Goal: Transaction & Acquisition: Purchase product/service

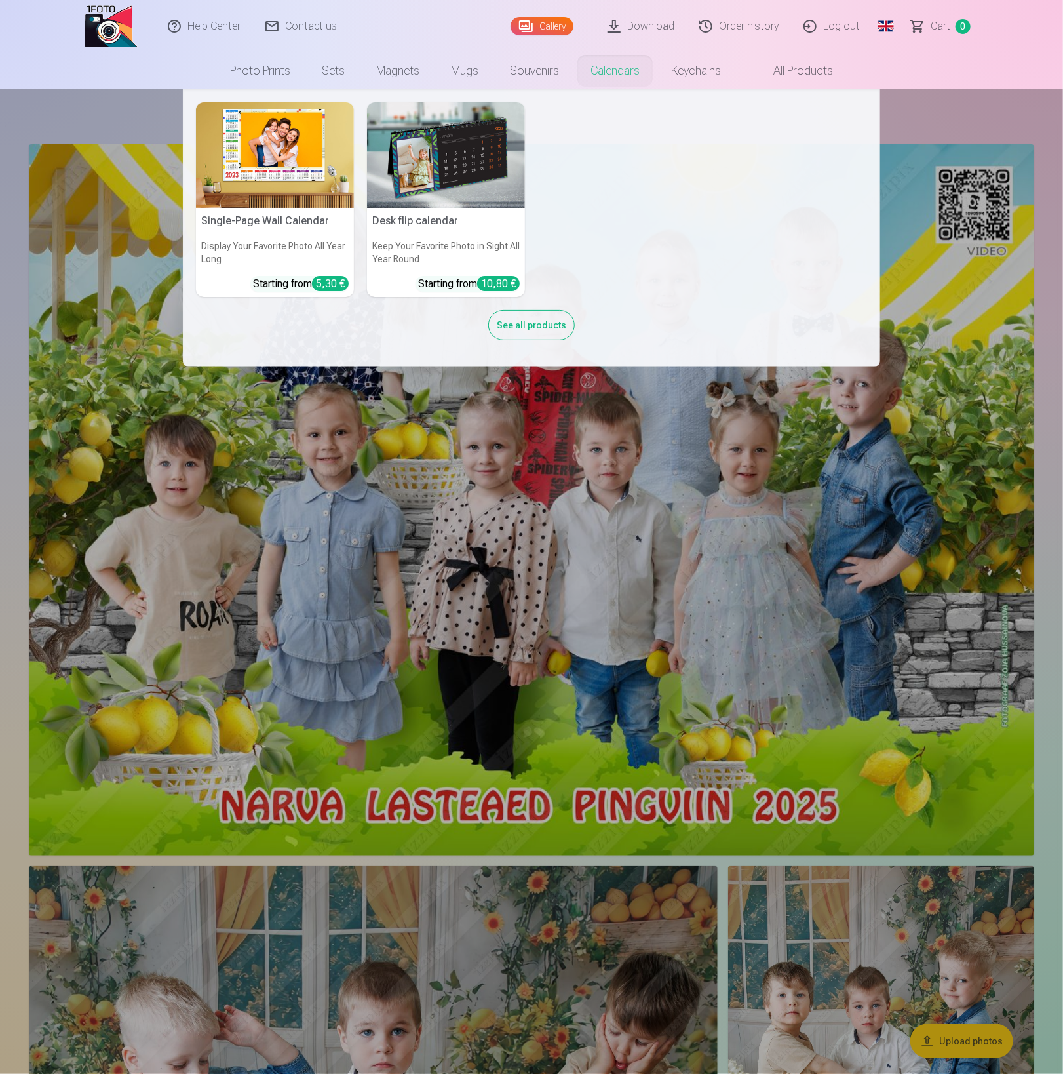
click at [269, 153] on img at bounding box center [275, 155] width 158 height 106
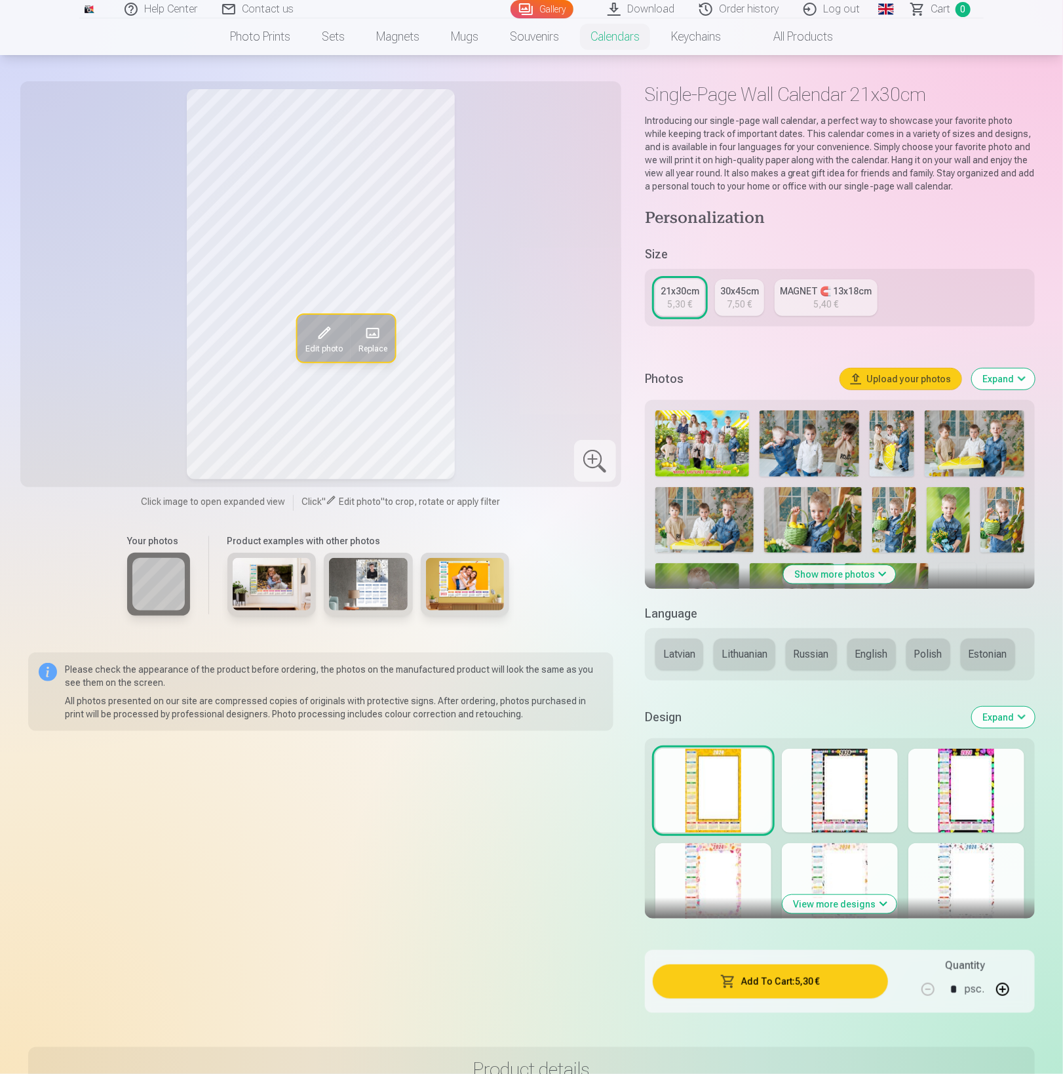
scroll to position [45, 0]
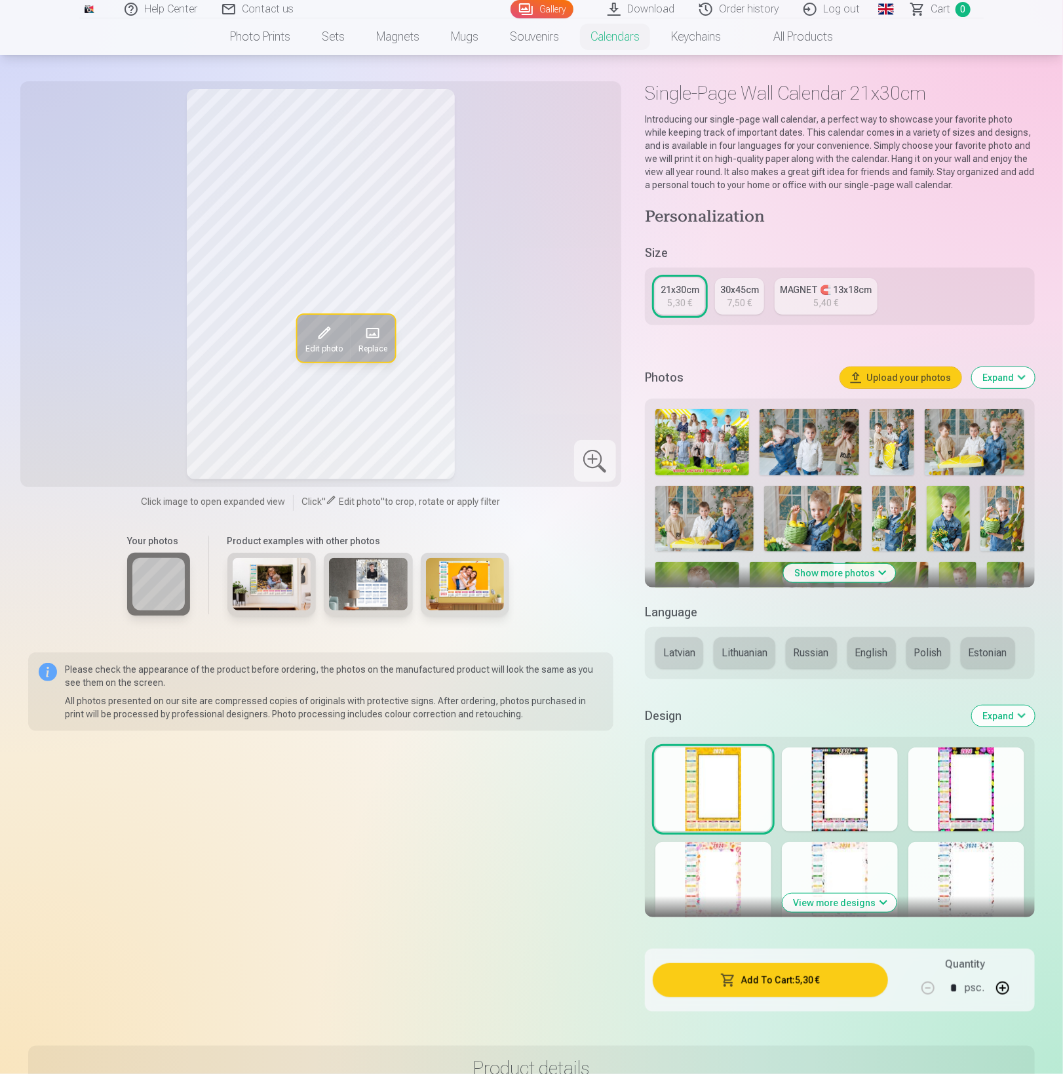
click at [1010, 713] on button "Expand" at bounding box center [1003, 715] width 63 height 21
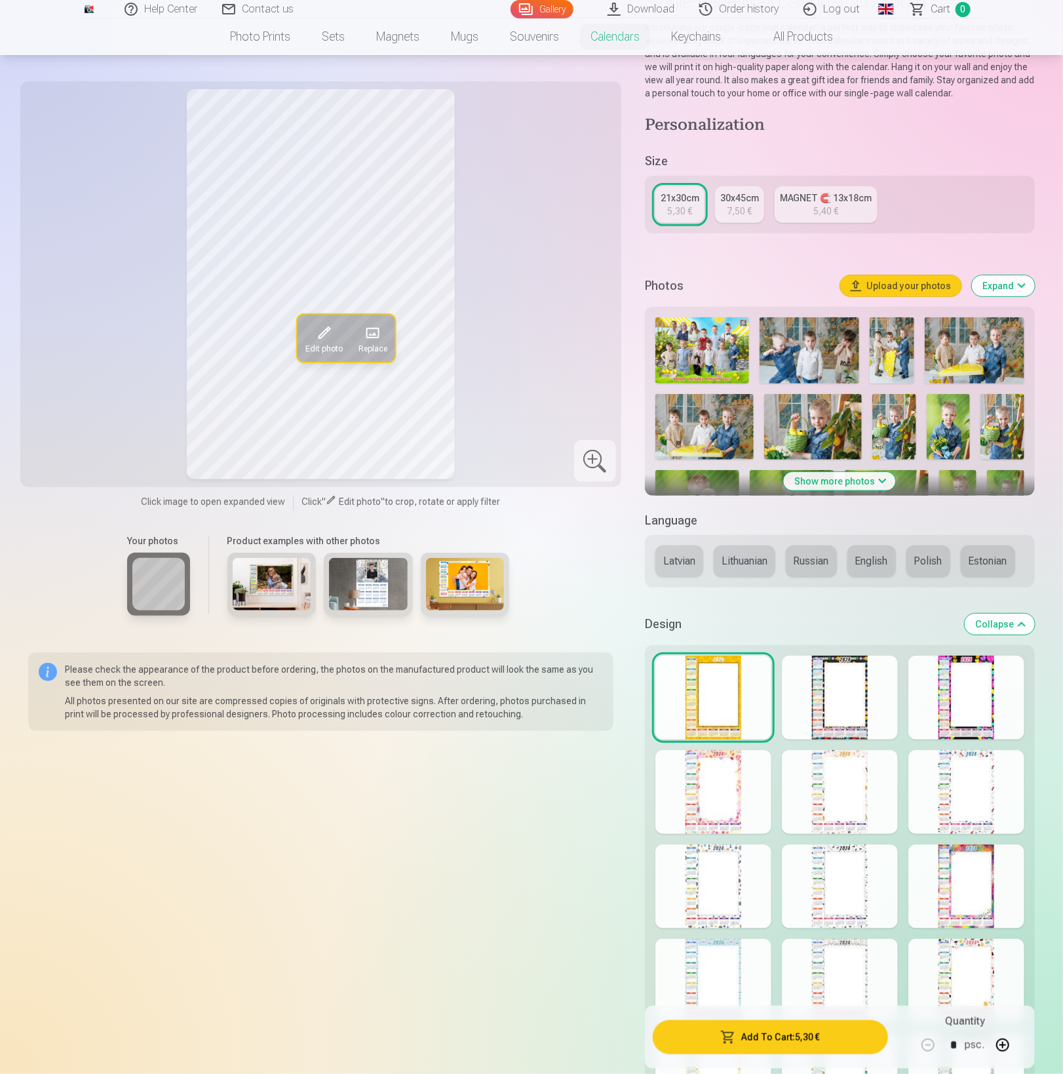
scroll to position [0, 0]
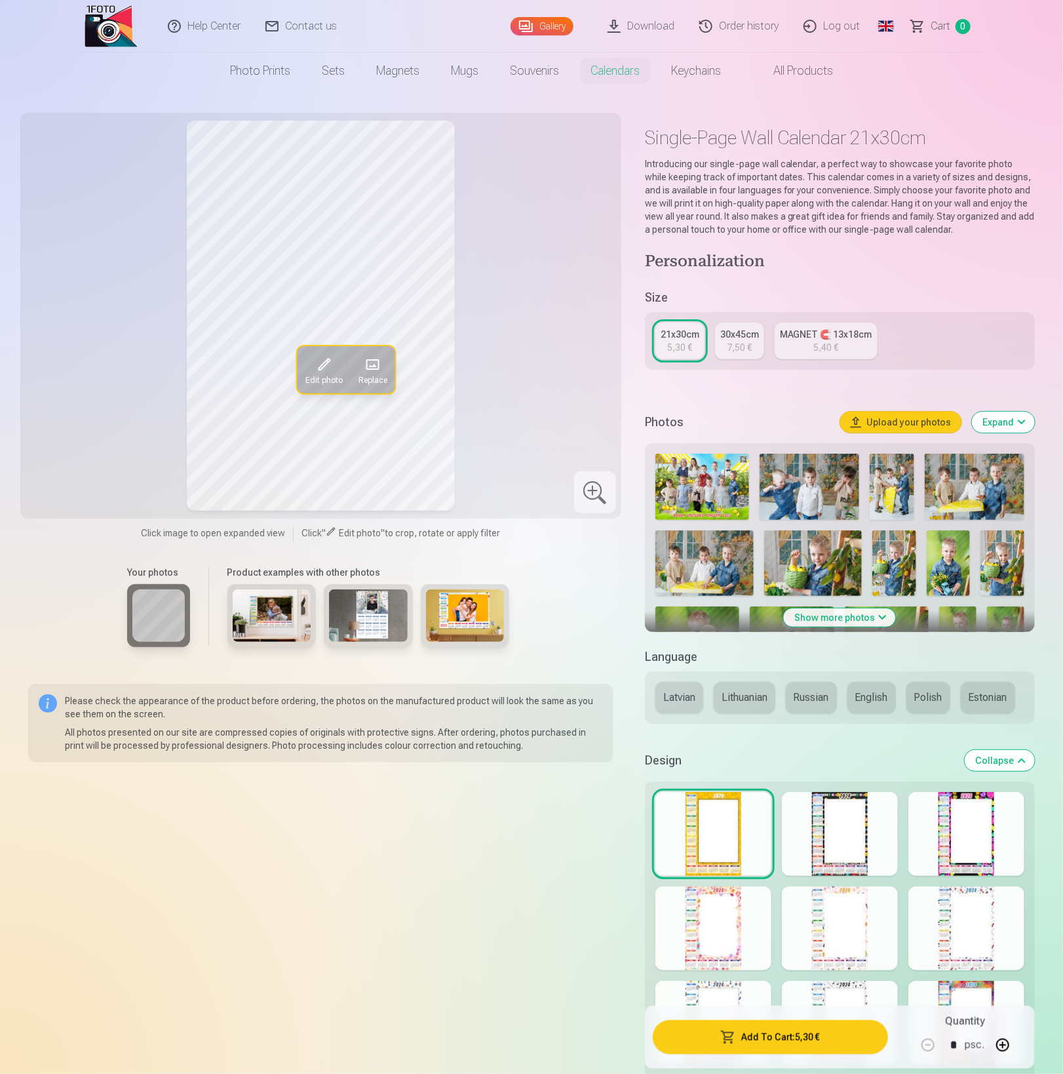
click at [1009, 756] on button "Collapse" at bounding box center [1000, 760] width 70 height 21
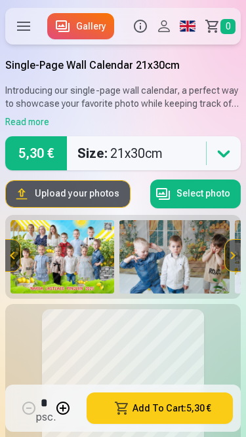
click at [165, 416] on button "Add To Cart : 5,30 €" at bounding box center [160, 408] width 146 height 31
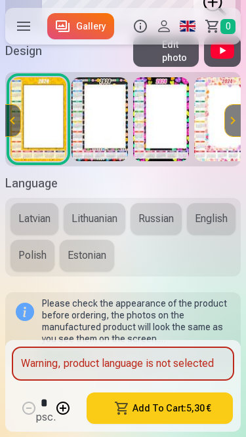
scroll to position [519, 0]
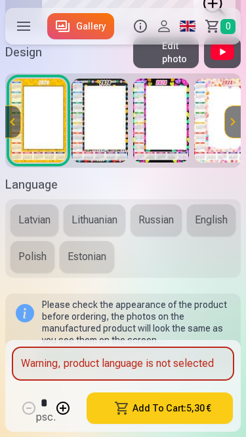
click at [114, 267] on button "Estonian" at bounding box center [87, 256] width 54 height 31
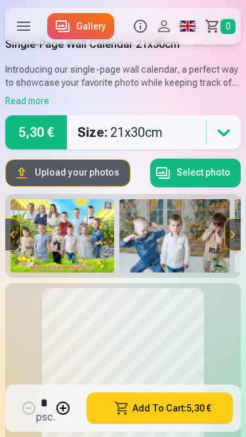
scroll to position [0, 0]
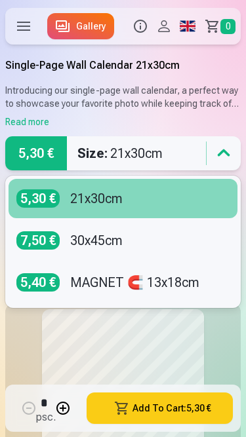
click at [171, 277] on div "MAGNET 🧲 13x18cm" at bounding box center [134, 282] width 129 height 18
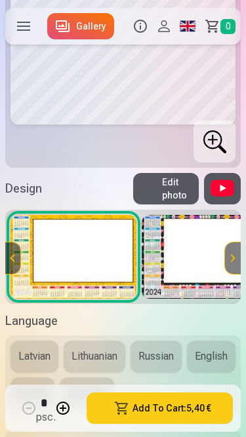
scroll to position [373, 0]
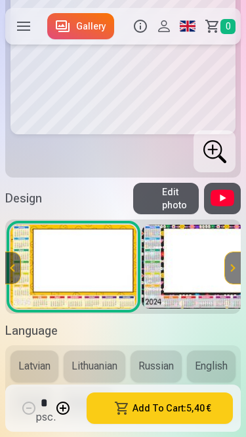
click at [24, 25] on label at bounding box center [23, 26] width 37 height 37
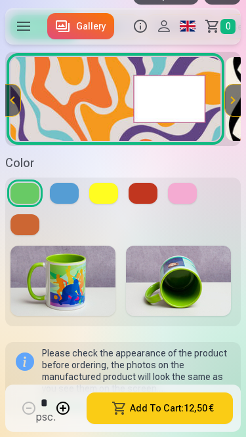
scroll to position [549, 0]
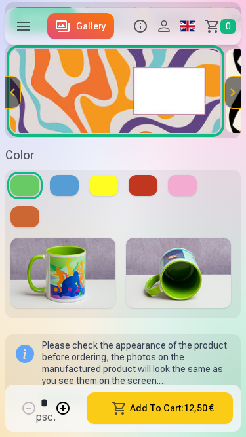
click at [69, 184] on button at bounding box center [64, 185] width 29 height 21
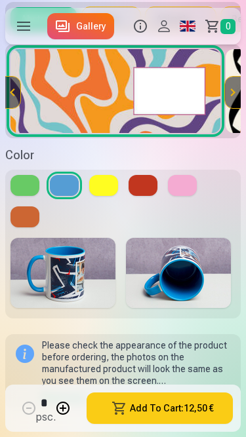
click at [104, 189] on button at bounding box center [103, 185] width 29 height 21
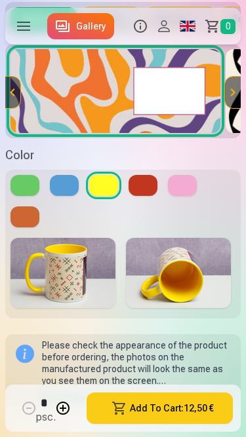
click at [154, 187] on button at bounding box center [142, 185] width 29 height 21
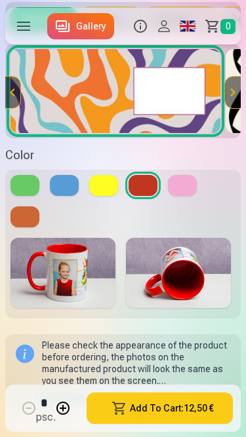
click at [190, 187] on button at bounding box center [182, 185] width 29 height 21
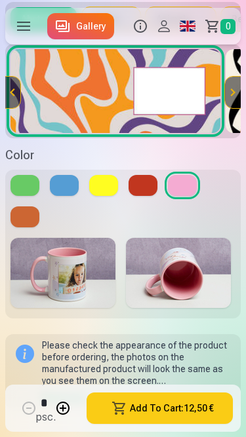
click at [20, 222] on button at bounding box center [24, 216] width 29 height 21
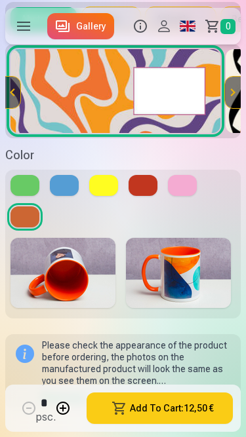
click at [28, 180] on button at bounding box center [24, 185] width 29 height 21
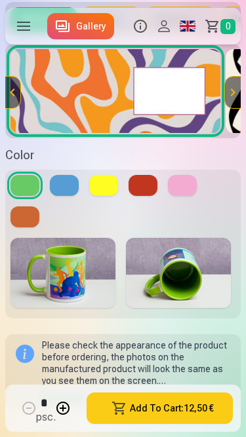
click at [62, 180] on button at bounding box center [64, 185] width 29 height 21
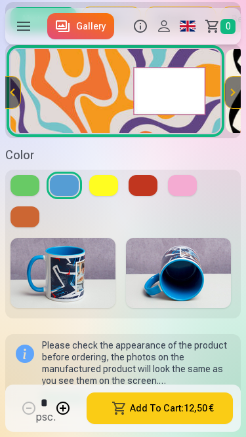
click at [100, 185] on button at bounding box center [103, 185] width 29 height 21
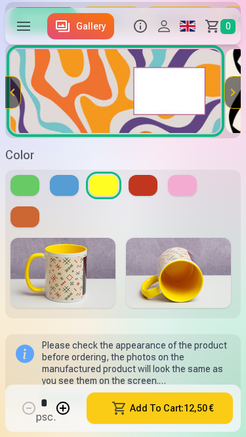
click at [144, 185] on button at bounding box center [142, 185] width 29 height 21
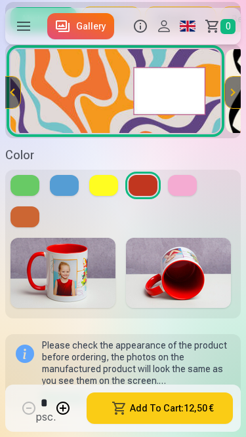
click at [187, 185] on button at bounding box center [182, 185] width 29 height 21
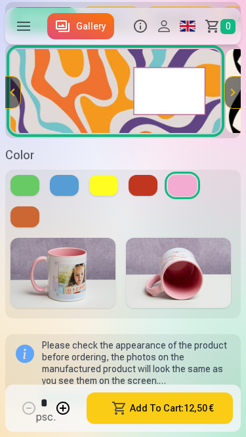
click at [58, 188] on button at bounding box center [64, 185] width 29 height 21
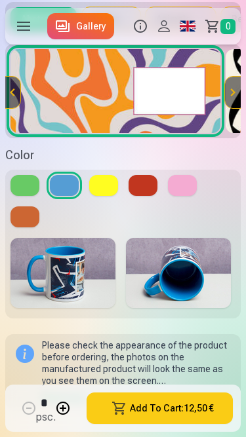
click at [105, 188] on button at bounding box center [103, 185] width 29 height 21
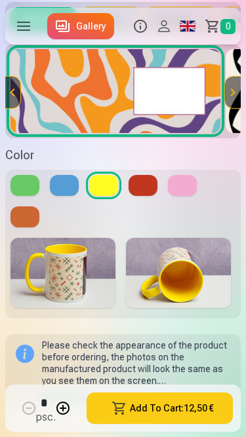
click at [138, 188] on button at bounding box center [142, 185] width 29 height 21
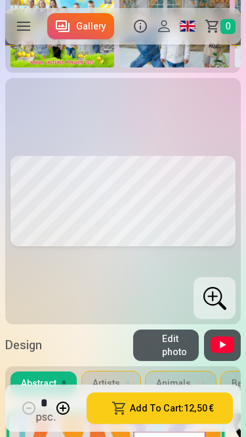
scroll to position [194, 0]
